Goal: Check status: Check status

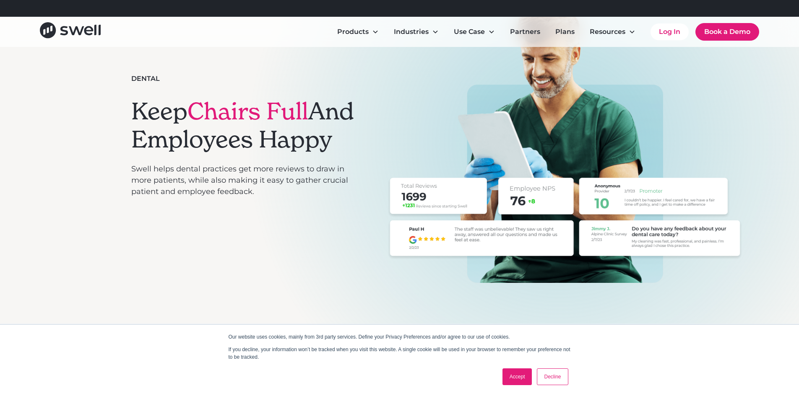
scroll to position [252, 0]
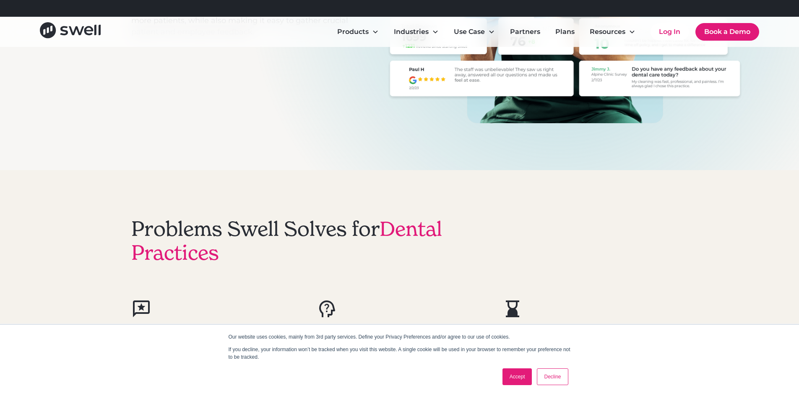
click at [520, 373] on link "Accept" at bounding box center [518, 377] width 30 height 17
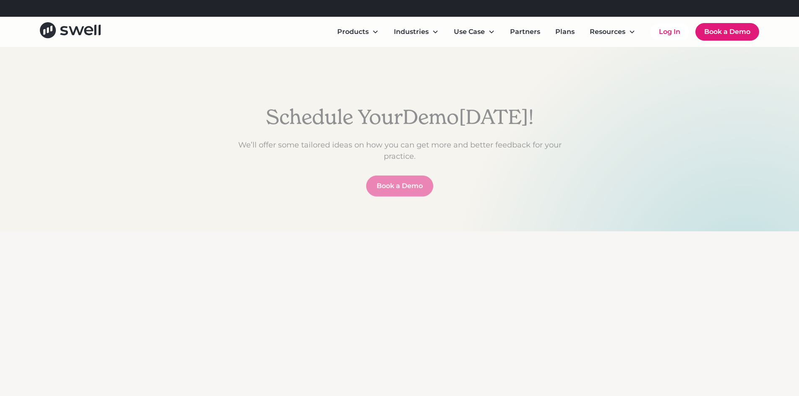
scroll to position [3272, 0]
